Goal: Task Accomplishment & Management: Use online tool/utility

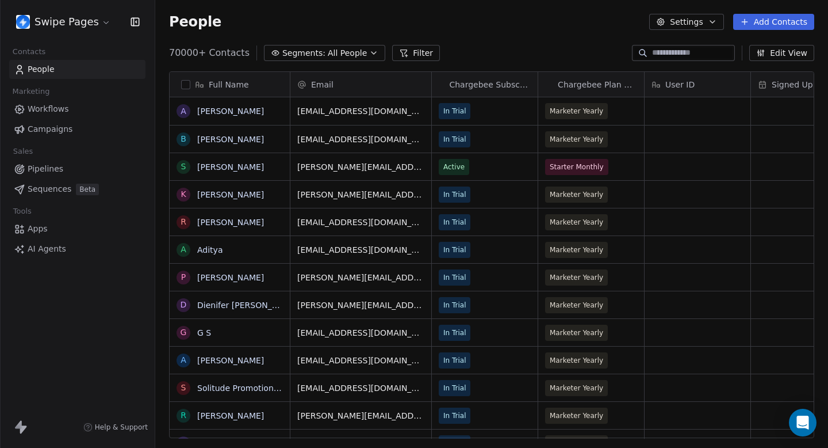
scroll to position [394, 673]
click at [77, 129] on link "Campaigns" at bounding box center [77, 129] width 136 height 19
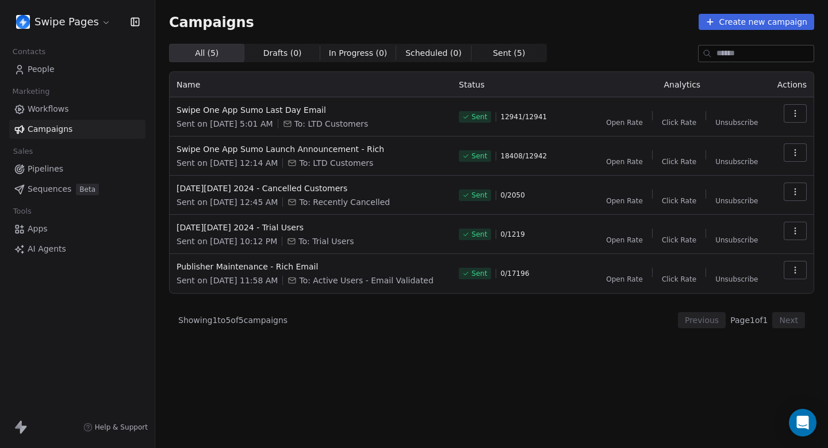
click at [97, 22] on html "Swipe Pages Contacts People Marketing Workflows Campaigns Sales Pipelines Seque…" at bounding box center [414, 224] width 828 height 448
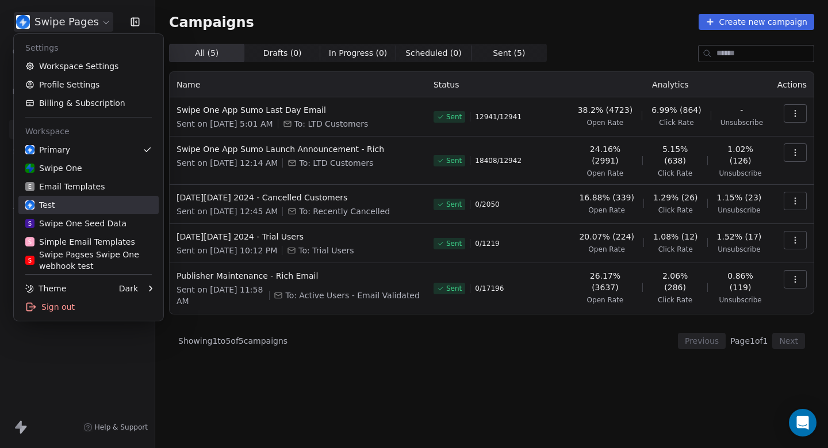
click at [98, 209] on div "Test" at bounding box center [88, 205] width 127 height 12
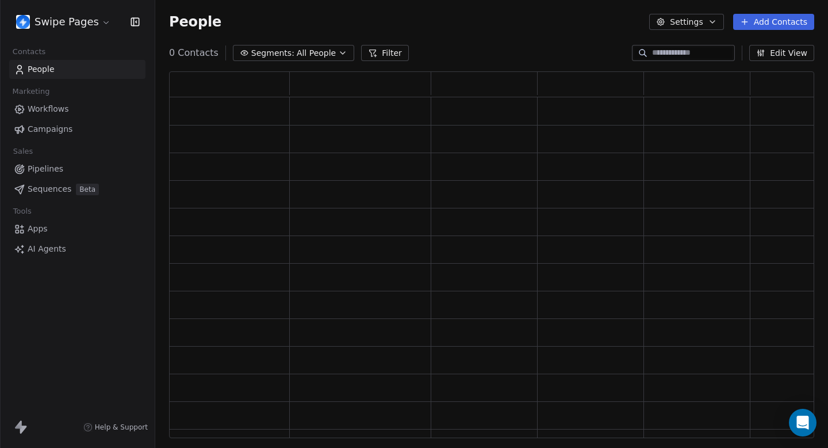
scroll to position [366, 646]
click at [75, 129] on link "Campaigns" at bounding box center [77, 129] width 136 height 19
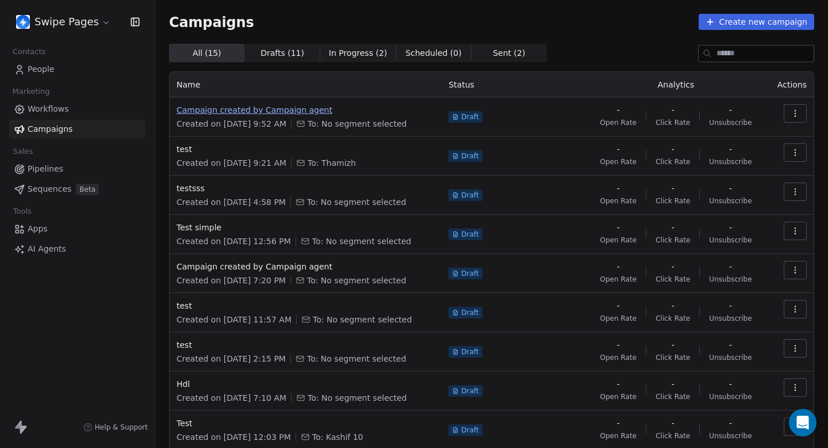
click at [270, 111] on span "Campaign created by Campaign agent" at bounding box center [306, 110] width 258 height 12
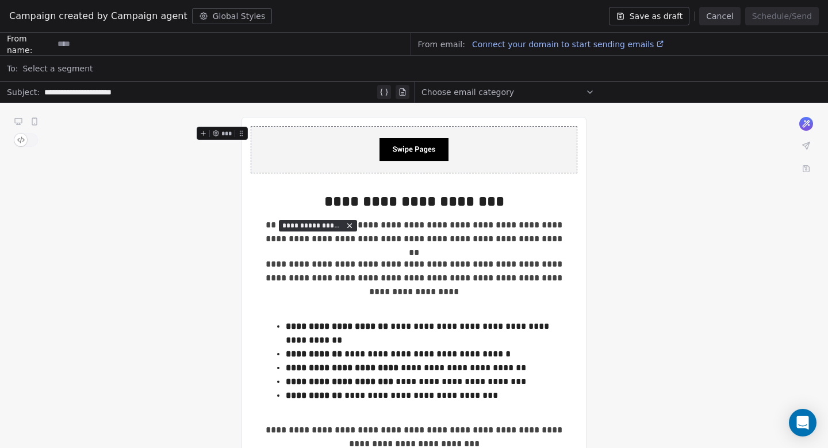
click at [666, 14] on button "Save as draft" at bounding box center [649, 16] width 81 height 18
click at [716, 16] on button "Cancel" at bounding box center [720, 16] width 41 height 18
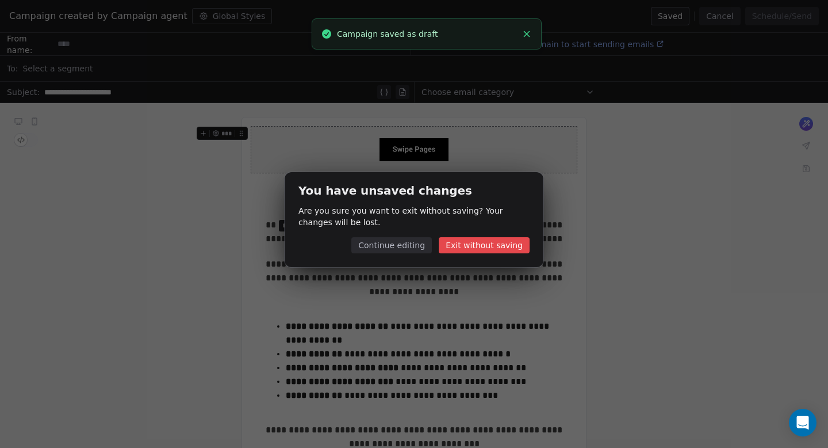
click at [432, 242] on button "Continue editing" at bounding box center [392, 245] width 81 height 16
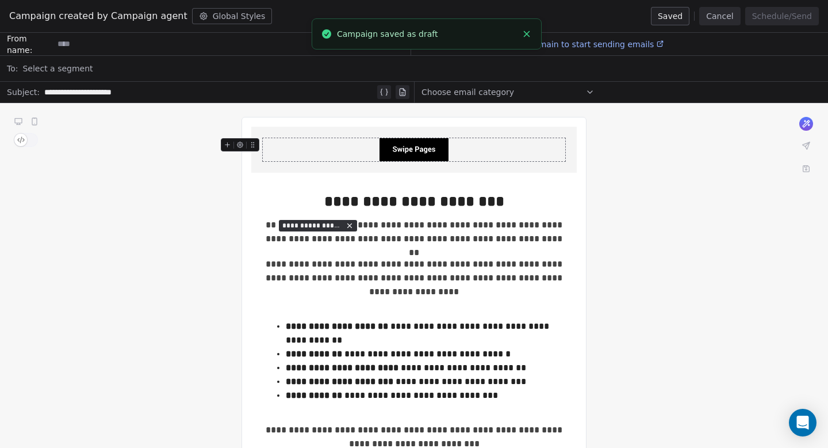
click at [739, 14] on button "Cancel" at bounding box center [720, 16] width 41 height 18
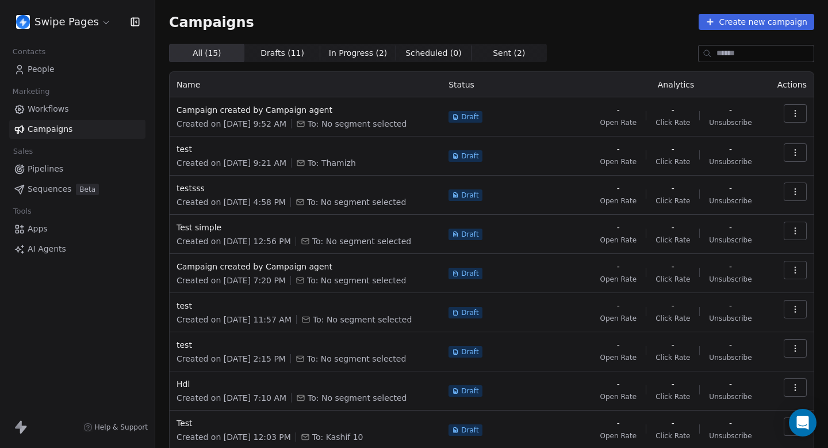
click at [797, 112] on icon "button" at bounding box center [795, 113] width 9 height 9
click at [745, 181] on div "Duplicate" at bounding box center [720, 176] width 69 height 18
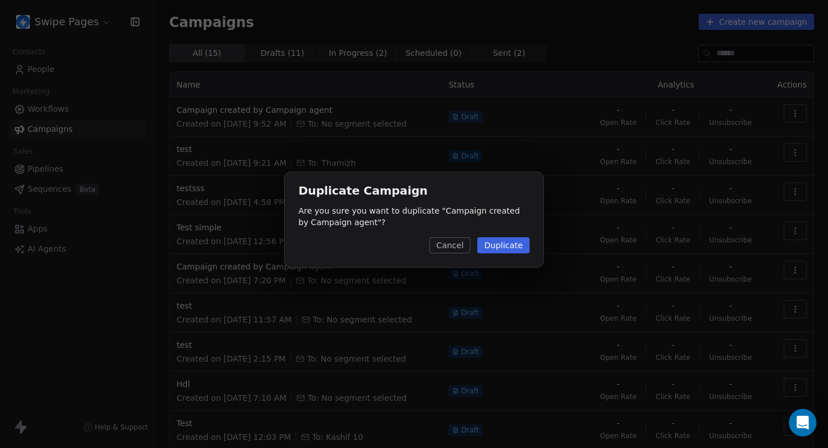
click at [516, 239] on button "Duplicate" at bounding box center [504, 245] width 52 height 16
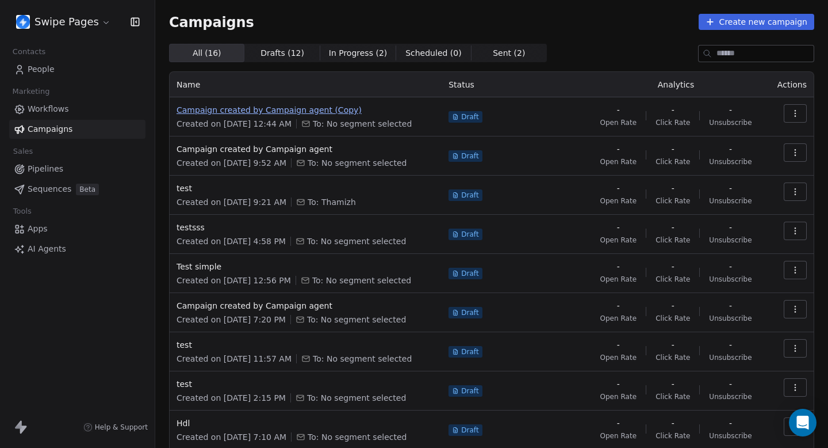
click at [311, 109] on span "Campaign created by Campaign agent (Copy)" at bounding box center [306, 110] width 258 height 12
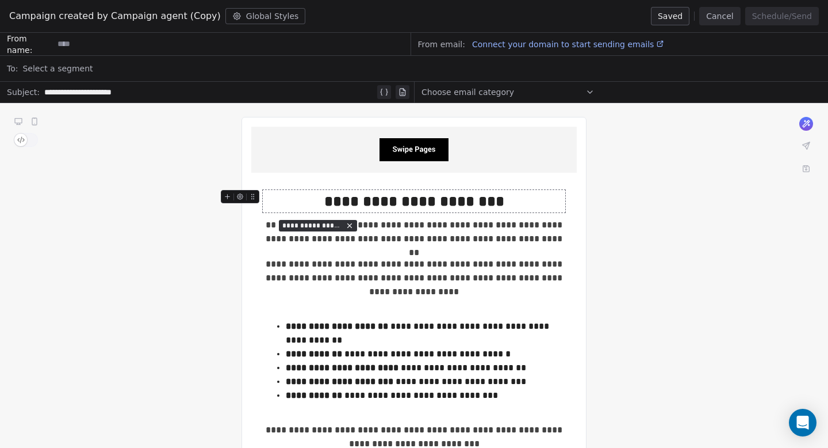
click at [513, 202] on div "**********" at bounding box center [414, 201] width 303 height 22
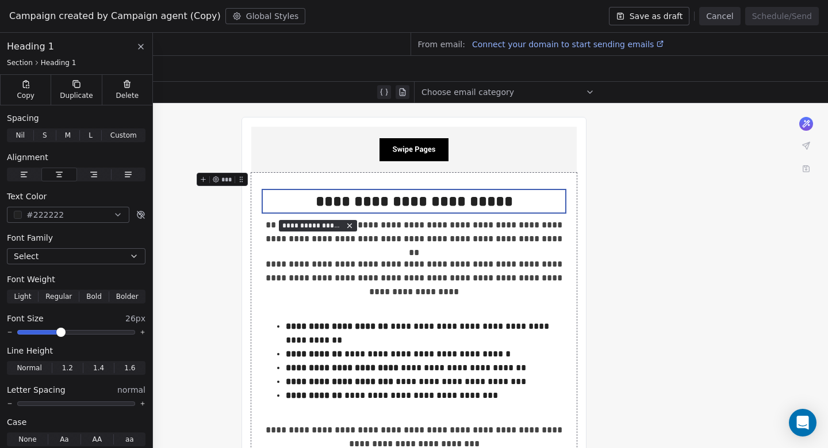
click at [723, 18] on button "Cancel" at bounding box center [720, 16] width 41 height 18
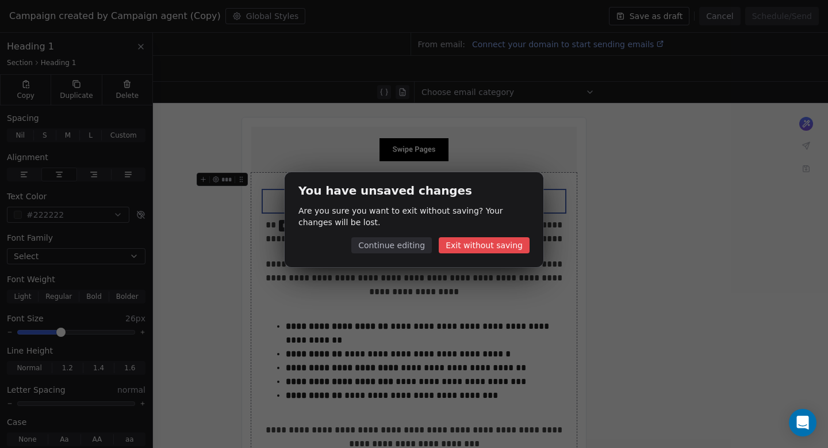
click at [495, 245] on button "Exit without saving" at bounding box center [484, 245] width 91 height 16
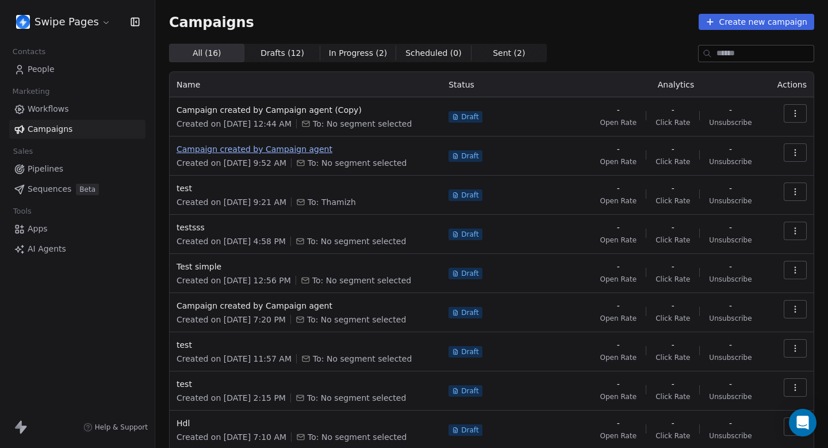
click at [292, 152] on span "Campaign created by Campaign agent" at bounding box center [306, 149] width 258 height 12
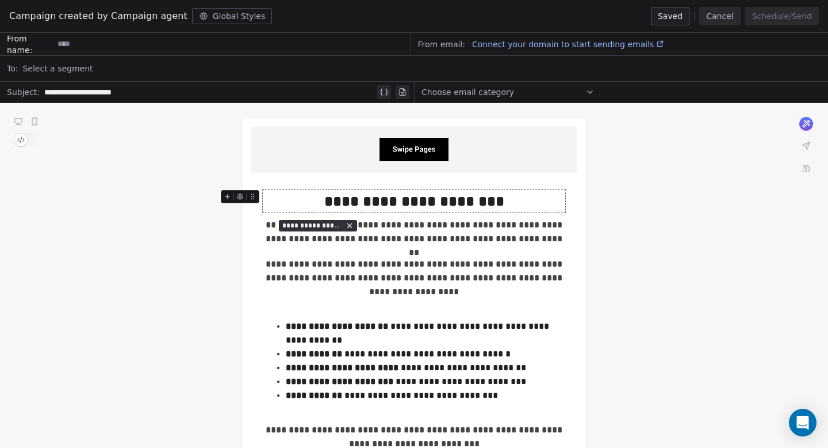
click at [539, 202] on div "**********" at bounding box center [414, 201] width 303 height 22
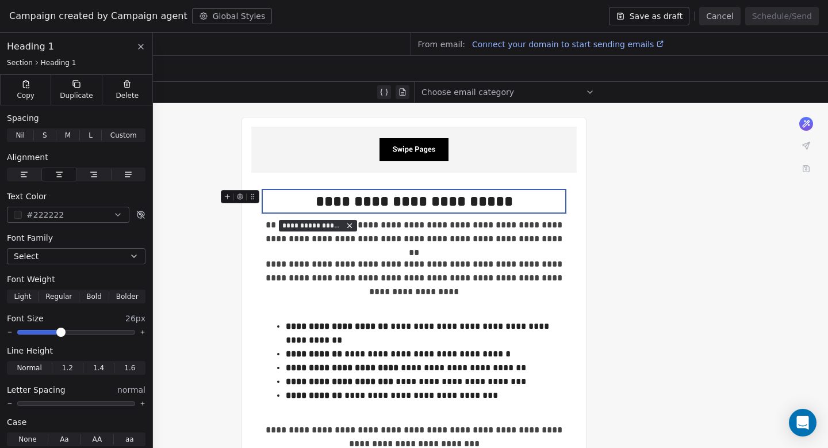
click at [664, 11] on button "Save as draft" at bounding box center [649, 16] width 81 height 18
click at [715, 17] on button "Cancel" at bounding box center [720, 16] width 41 height 18
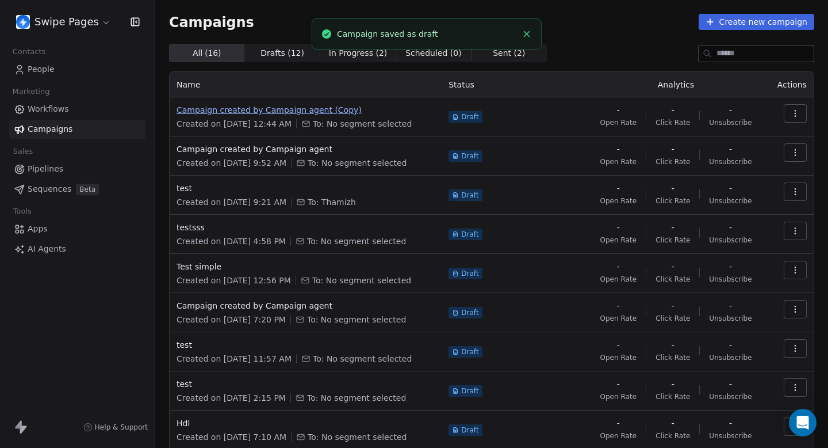
click at [327, 108] on span "Campaign created by Campaign agent (Copy)" at bounding box center [306, 110] width 258 height 12
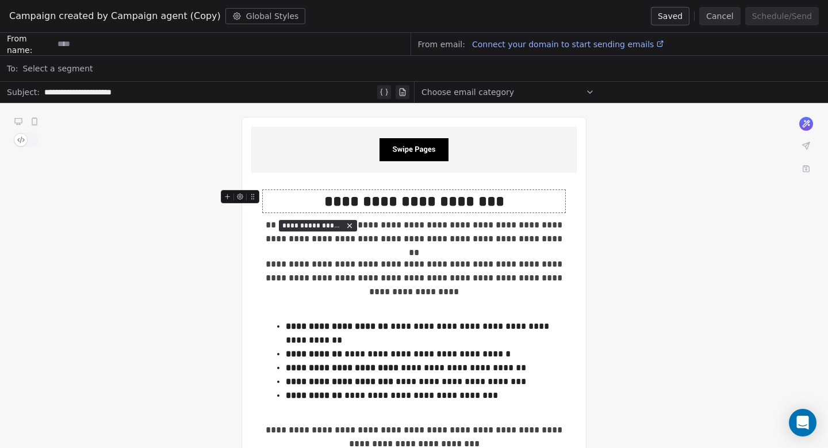
click at [548, 196] on div "**********" at bounding box center [414, 201] width 303 height 22
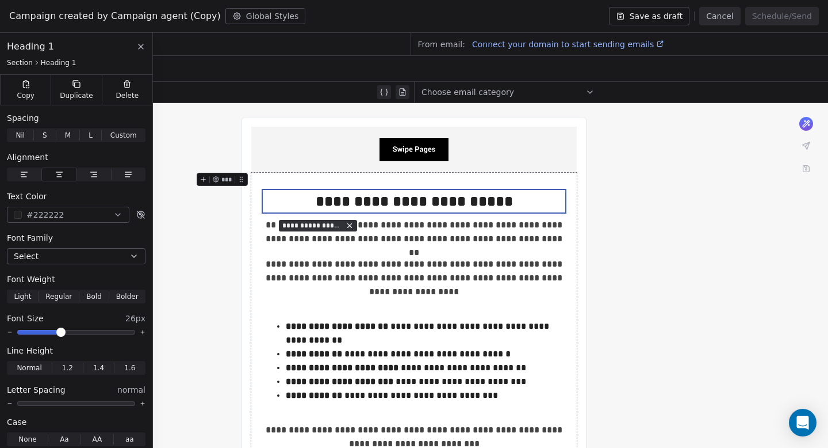
click at [665, 11] on button "Save as draft" at bounding box center [649, 16] width 81 height 18
click at [717, 14] on button "Cancel" at bounding box center [720, 16] width 41 height 18
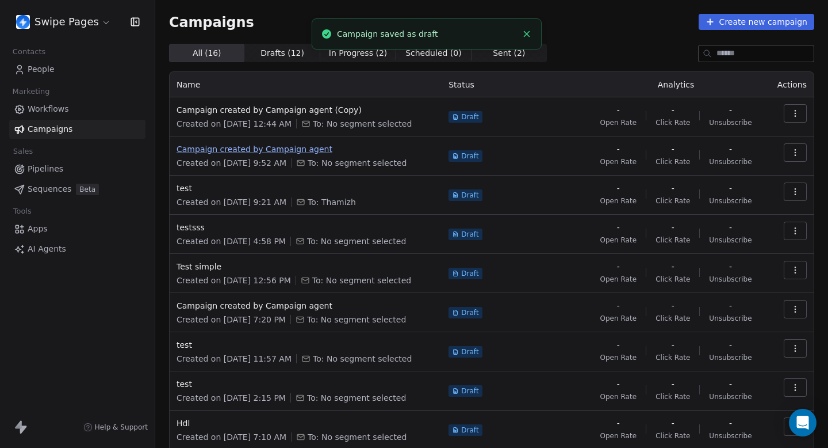
click at [289, 148] on span "Campaign created by Campaign agent" at bounding box center [306, 149] width 258 height 12
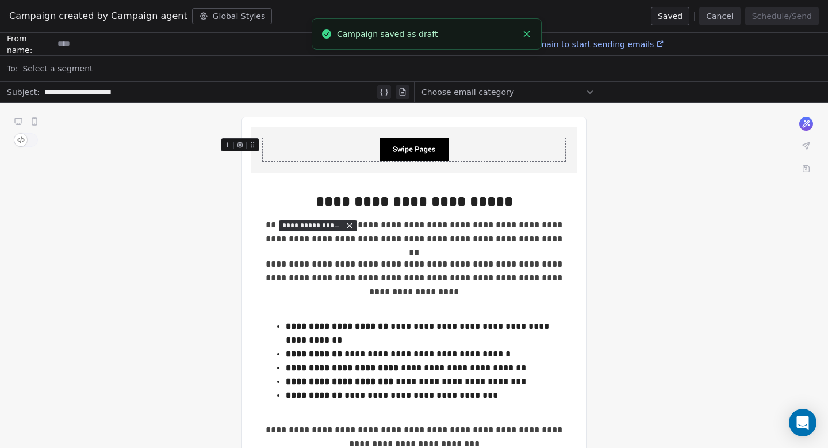
click at [721, 16] on button "Cancel" at bounding box center [720, 16] width 41 height 18
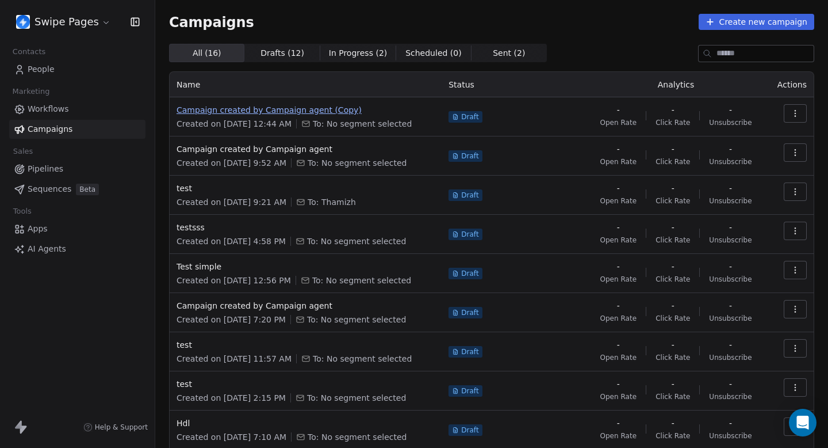
click at [287, 110] on span "Campaign created by Campaign agent (Copy)" at bounding box center [306, 110] width 258 height 12
